Goal: Participate in discussion: Engage in conversation with other users on a specific topic

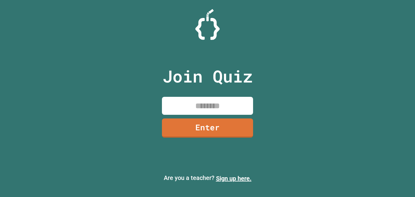
click at [213, 111] on input at bounding box center [207, 106] width 91 height 18
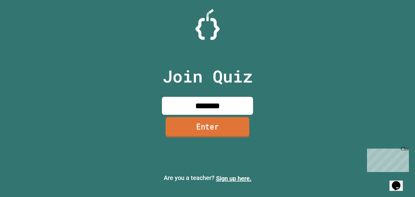
type input "********"
click at [213, 119] on link "Enter" at bounding box center [208, 127] width 84 height 20
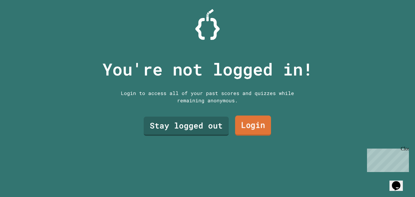
click at [238, 131] on link "Login" at bounding box center [253, 125] width 36 height 20
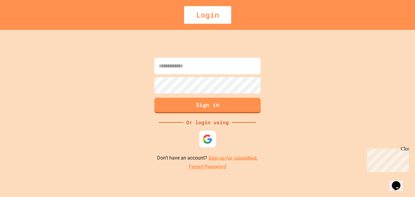
click at [201, 144] on div at bounding box center [207, 138] width 17 height 17
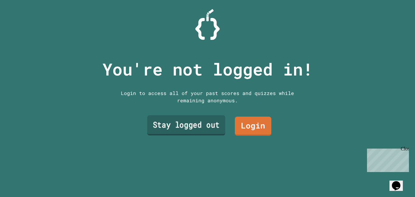
click at [173, 127] on link "Stay logged out" at bounding box center [186, 125] width 78 height 20
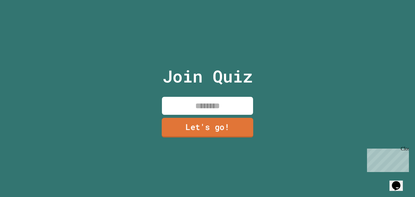
click at [211, 108] on input at bounding box center [207, 106] width 91 height 18
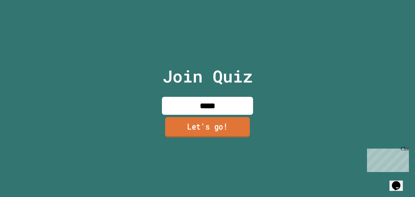
type input "*****"
click at [217, 131] on link "Let's go!" at bounding box center [207, 127] width 85 height 20
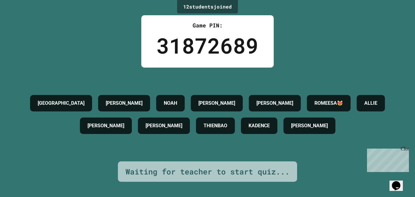
click at [408, 148] on div "Close" at bounding box center [405, 150] width 8 height 8
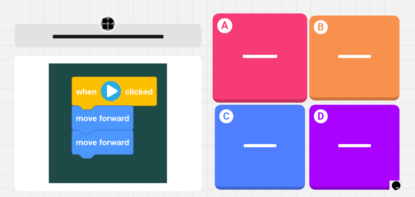
click at [287, 71] on div "**********" at bounding box center [259, 57] width 95 height 89
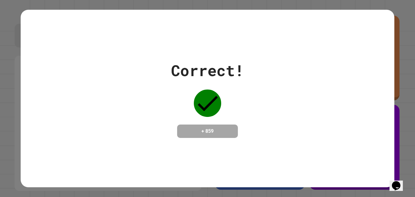
click at [414, 77] on div "Correct! + 859" at bounding box center [207, 98] width 415 height 197
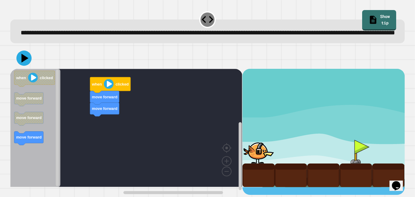
scroll to position [2, 0]
click at [110, 89] on image "Blockly Workspace" at bounding box center [109, 84] width 10 height 10
click at [107, 89] on image "Blockly Workspace" at bounding box center [109, 84] width 10 height 10
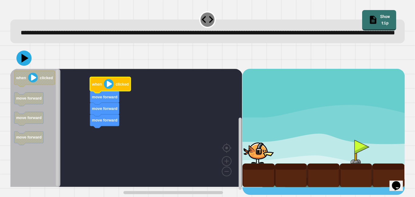
click at [108, 89] on image "Blockly Workspace" at bounding box center [109, 84] width 10 height 10
click at [19, 67] on icon at bounding box center [24, 58] width 18 height 18
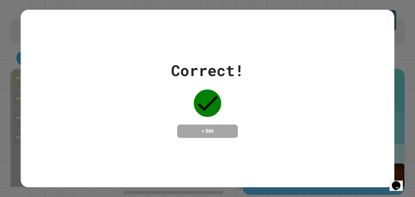
click at [401, 74] on div "Correct! + 886" at bounding box center [207, 98] width 415 height 197
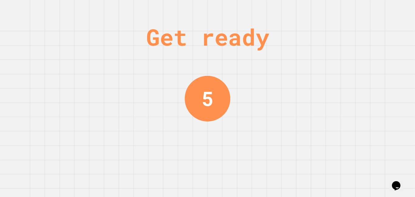
scroll to position [0, 0]
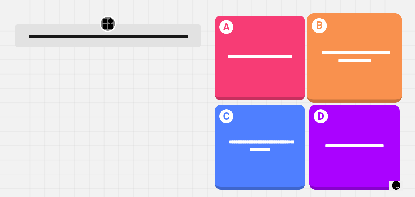
click at [337, 92] on div "**********" at bounding box center [354, 57] width 95 height 89
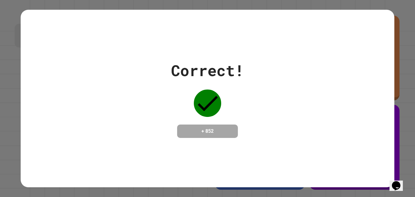
click at [410, 79] on div "Correct! + 852" at bounding box center [207, 98] width 415 height 197
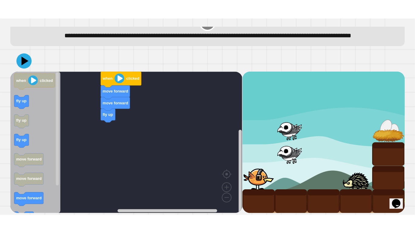
scroll to position [26, 0]
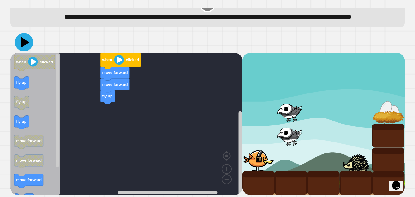
click at [23, 44] on icon at bounding box center [25, 42] width 9 height 11
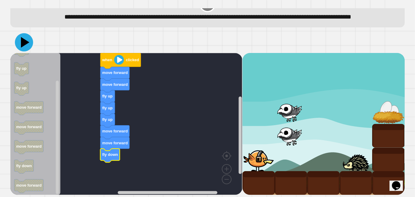
click at [22, 44] on icon at bounding box center [25, 42] width 9 height 11
click at [117, 58] on image "Blockly Workspace" at bounding box center [119, 60] width 10 height 10
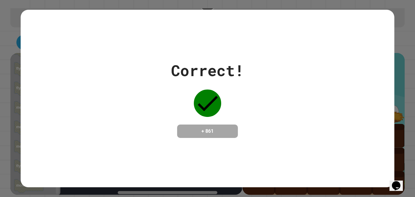
click at [3, 85] on div "Correct! + 861" at bounding box center [207, 98] width 415 height 197
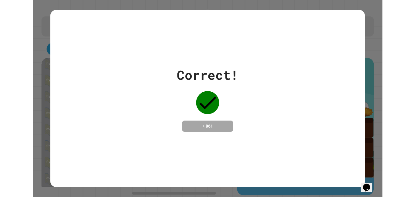
scroll to position [0, 0]
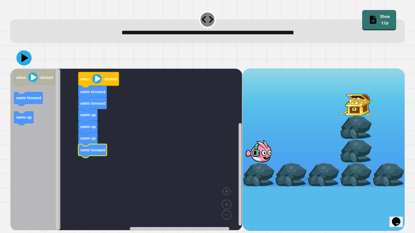
click at [84, 85] on icon "Blockly Workspace" at bounding box center [98, 80] width 41 height 16
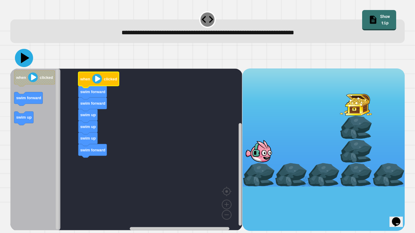
click at [27, 60] on icon at bounding box center [24, 58] width 18 height 18
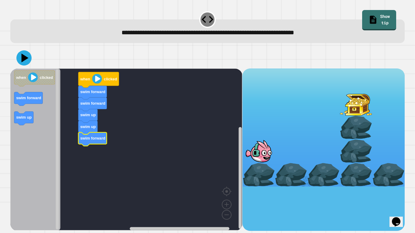
click at [21, 63] on icon at bounding box center [23, 57] width 15 height 15
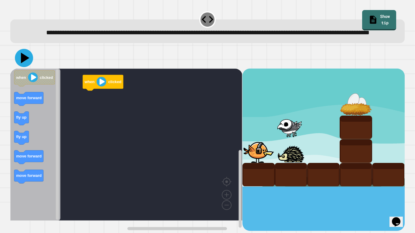
click at [27, 67] on icon at bounding box center [24, 58] width 18 height 18
click at [95, 102] on icon "Blockly Workspace" at bounding box center [90, 96] width 15 height 14
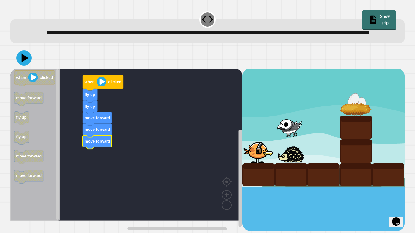
click at [86, 84] on text "when" at bounding box center [89, 82] width 10 height 5
click at [27, 66] on icon at bounding box center [23, 57] width 15 height 15
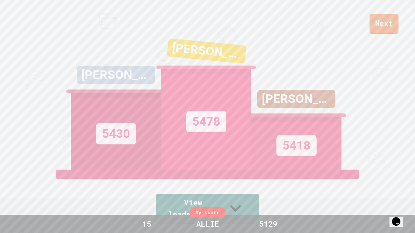
click at [383, 19] on link "Next" at bounding box center [383, 24] width 29 height 20
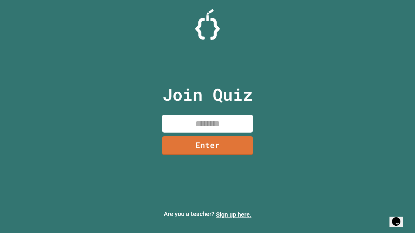
click at [212, 127] on input at bounding box center [207, 124] width 91 height 18
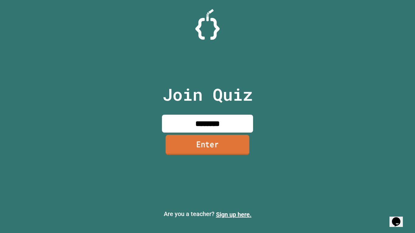
type input "********"
click at [215, 147] on link "Enter" at bounding box center [208, 145] width 84 height 20
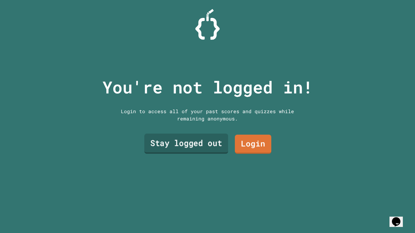
click at [215, 147] on link "Stay logged out" at bounding box center [186, 144] width 84 height 20
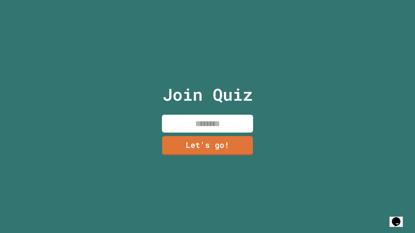
click at [201, 120] on input at bounding box center [207, 124] width 91 height 18
type input "*****"
click at [223, 149] on link "Let's go!" at bounding box center [207, 145] width 92 height 20
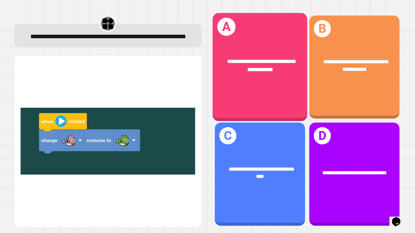
click at [249, 91] on div "**********" at bounding box center [259, 67] width 95 height 108
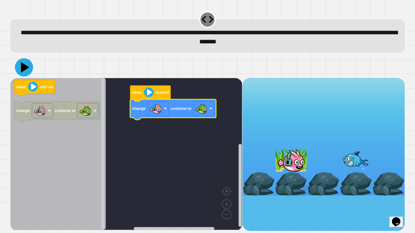
click at [24, 70] on icon at bounding box center [25, 67] width 9 height 11
click at [152, 94] on image "Blockly Workspace" at bounding box center [149, 92] width 10 height 10
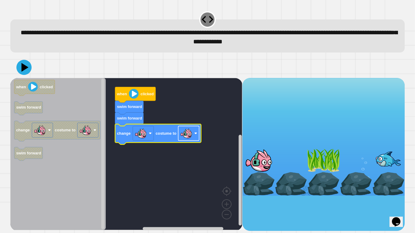
click at [185, 134] on image "Blockly Workspace" at bounding box center [186, 133] width 12 height 12
click at [21, 67] on icon at bounding box center [23, 67] width 17 height 17
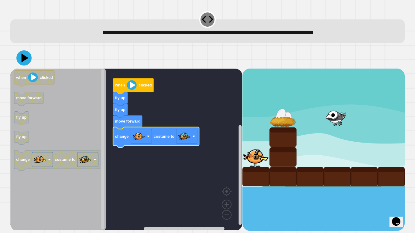
click at [132, 85] on image "Blockly Workspace" at bounding box center [132, 85] width 10 height 10
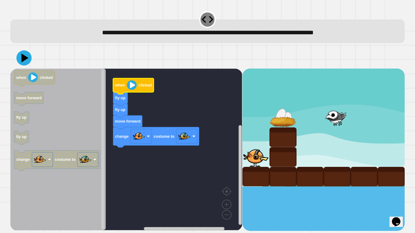
click at [31, 62] on div at bounding box center [207, 57] width 394 height 21
click at [27, 61] on icon at bounding box center [24, 58] width 18 height 18
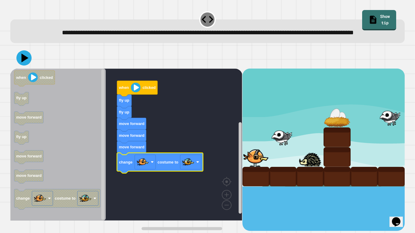
click at [127, 90] on text "when" at bounding box center [124, 87] width 10 height 5
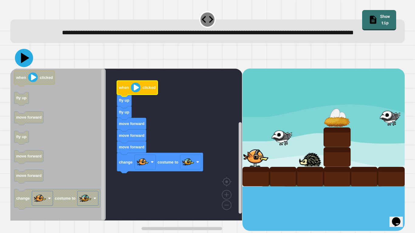
click at [28, 67] on icon at bounding box center [24, 58] width 18 height 18
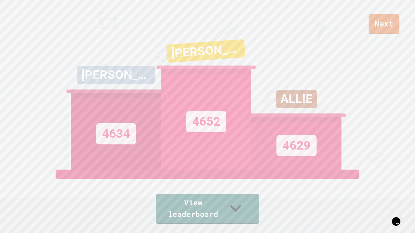
click at [394, 26] on link "Next" at bounding box center [384, 24] width 31 height 20
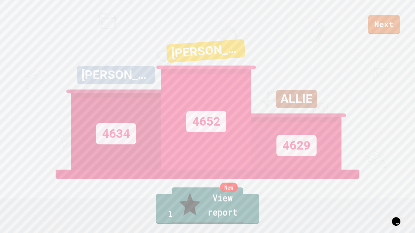
click at [232, 196] on link "New View report" at bounding box center [207, 206] width 71 height 36
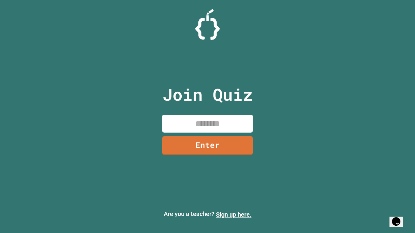
click at [200, 124] on input at bounding box center [207, 124] width 91 height 18
type input "********"
click at [217, 140] on link "Enter" at bounding box center [207, 145] width 91 height 19
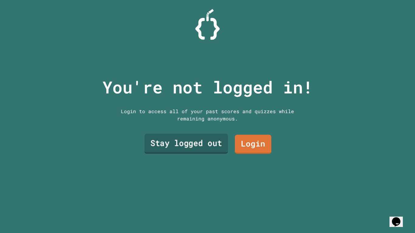
click at [216, 143] on link "Stay logged out" at bounding box center [186, 144] width 84 height 20
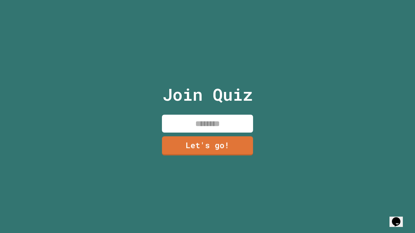
click at [215, 124] on input at bounding box center [207, 124] width 91 height 18
type input "*****"
click at [224, 137] on link "Let's go!" at bounding box center [207, 145] width 91 height 19
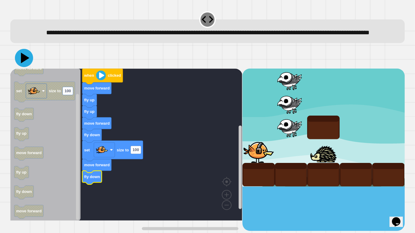
click at [26, 67] on icon at bounding box center [24, 58] width 18 height 18
click at [105, 80] on image "Blockly Workspace" at bounding box center [101, 75] width 10 height 10
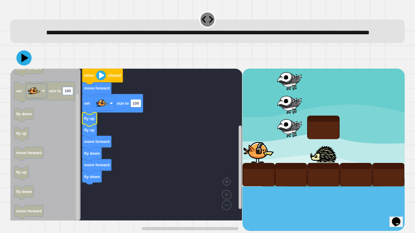
click at [87, 84] on icon "Blockly Workspace" at bounding box center [102, 77] width 41 height 16
click at [137, 106] on text "100" at bounding box center [135, 103] width 6 height 5
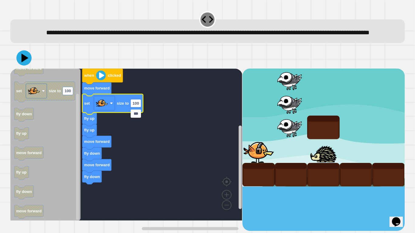
click at [137, 114] on input "***" at bounding box center [136, 114] width 10 height 8
type input "***"
click at [21, 67] on icon at bounding box center [24, 58] width 18 height 18
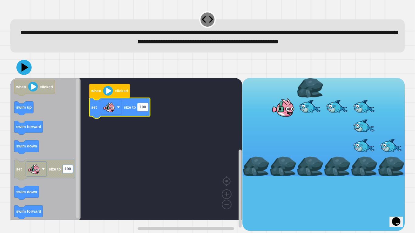
click at [145, 109] on text "100" at bounding box center [143, 107] width 6 height 5
click at [145, 119] on input "***" at bounding box center [143, 118] width 10 height 8
type input "***"
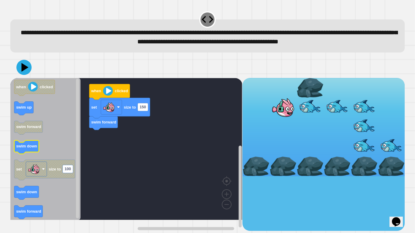
click at [30, 149] on text "swim down" at bounding box center [26, 146] width 21 height 5
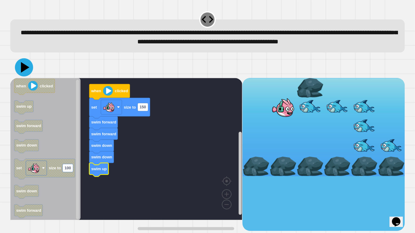
click at [22, 73] on icon at bounding box center [25, 67] width 9 height 11
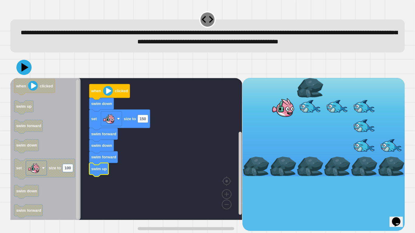
click at [94, 100] on icon "Blockly Workspace" at bounding box center [109, 92] width 41 height 16
click at [21, 77] on icon at bounding box center [24, 67] width 18 height 18
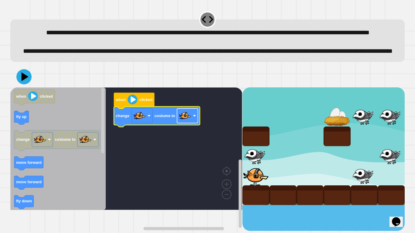
click at [187, 122] on image "Blockly Workspace" at bounding box center [185, 116] width 12 height 12
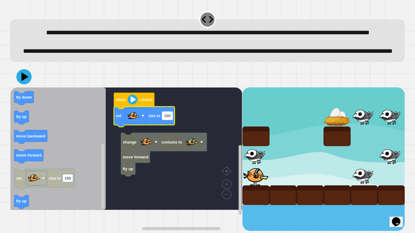
click at [165, 118] on text "100" at bounding box center [167, 116] width 6 height 5
type input "***"
click at [214, 141] on rect "Blockly Workspace" at bounding box center [126, 148] width 232 height 123
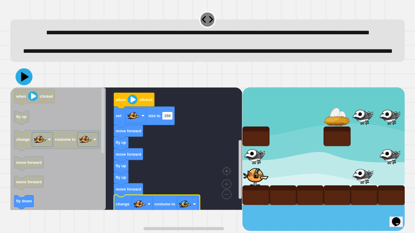
click at [21, 85] on icon at bounding box center [23, 76] width 17 height 17
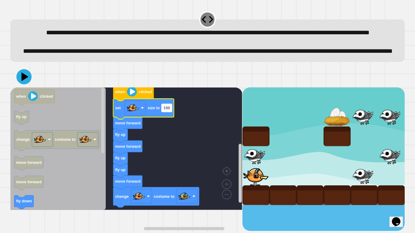
click at [166, 110] on text "150" at bounding box center [166, 108] width 6 height 5
type input "**"
click at [118, 101] on icon "Blockly Workspace" at bounding box center [133, 93] width 41 height 16
click at [26, 86] on icon at bounding box center [24, 77] width 18 height 18
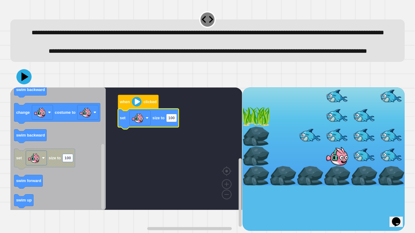
click at [155, 129] on icon "Blockly Workspace" at bounding box center [148, 119] width 61 height 20
click at [174, 120] on text "100" at bounding box center [171, 118] width 6 height 5
click at [158, 120] on text "size to" at bounding box center [158, 118] width 12 height 5
click at [175, 122] on rect "Blockly Workspace" at bounding box center [171, 118] width 10 height 8
type input "**"
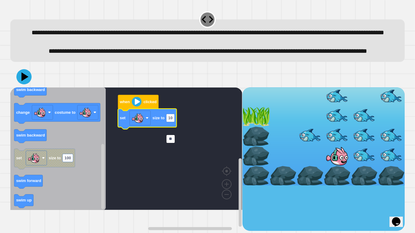
click at [183, 181] on rect "Blockly Workspace" at bounding box center [126, 148] width 232 height 123
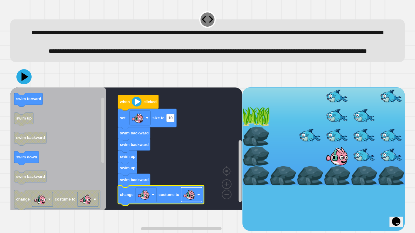
click at [188, 196] on image "Blockly Workspace" at bounding box center [189, 195] width 12 height 12
click at [120, 104] on text "when" at bounding box center [125, 102] width 10 height 5
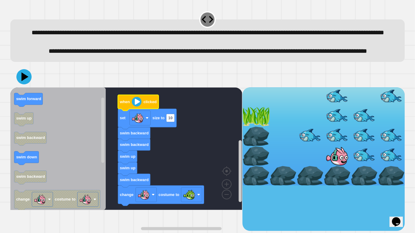
click at [29, 84] on icon at bounding box center [23, 76] width 15 height 15
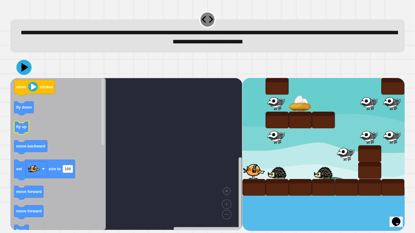
click at [22, 128] on text "fly up" at bounding box center [21, 127] width 10 height 5
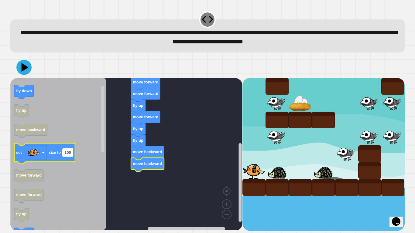
click at [67, 153] on text "100" at bounding box center [68, 152] width 6 height 5
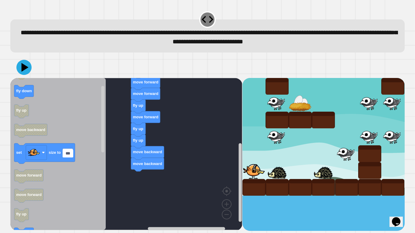
type input "*"
click at [66, 180] on icon "Blockly Workspace" at bounding box center [57, 154] width 95 height 152
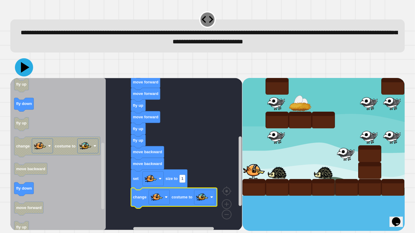
click at [28, 67] on icon at bounding box center [24, 67] width 18 height 18
